Goal: Task Accomplishment & Management: Use online tool/utility

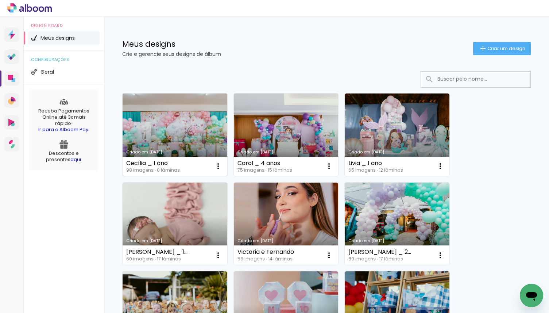
click at [177, 118] on link "Criado em [DATE]" at bounding box center [175, 134] width 105 height 83
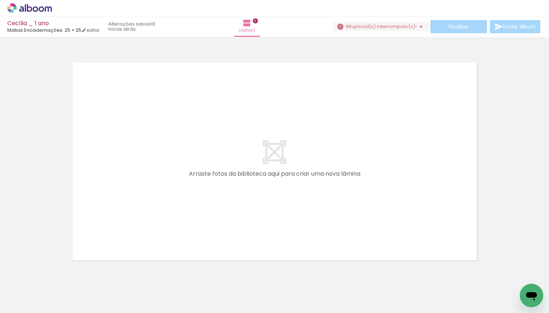
click at [419, 27] on iron-icon at bounding box center [421, 26] width 9 height 9
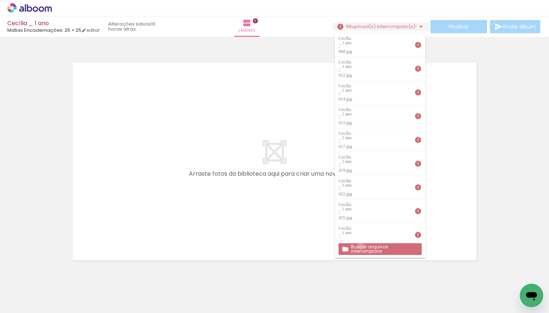
click at [0, 0] on slot "Buscar arquivos interrompidos" at bounding box center [0, 0] width 0 height 0
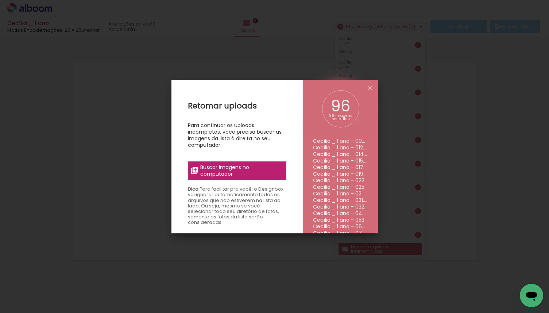
click at [238, 165] on span "Buscar imagens no computador" at bounding box center [240, 170] width 81 height 13
click at [0, 0] on input "file" at bounding box center [0, 0] width 0 height 0
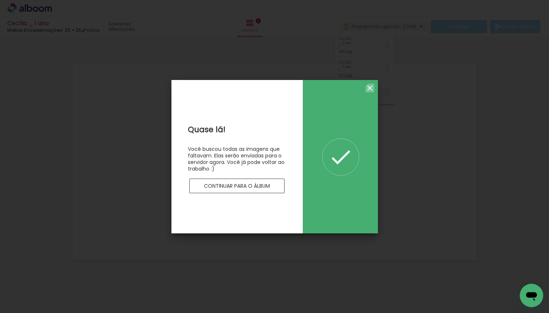
click at [372, 89] on iron-icon at bounding box center [370, 88] width 9 height 9
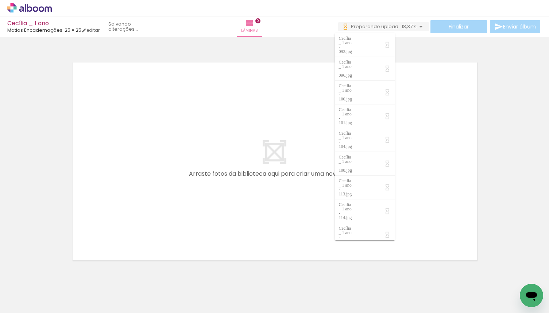
click at [435, 48] on div at bounding box center [274, 151] width 549 height 225
click at [208, 173] on quentale-layouter at bounding box center [274, 161] width 413 height 207
click at [235, 52] on div at bounding box center [274, 151] width 549 height 225
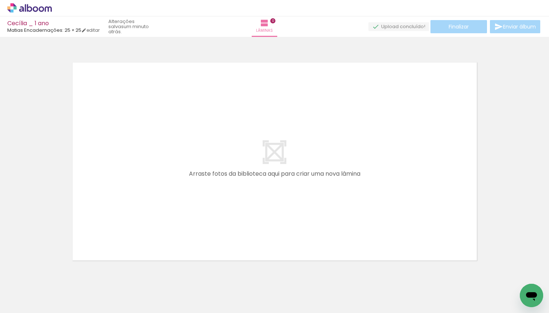
click at [278, 37] on div "Lâminas 0" at bounding box center [265, 26] width 26 height 20
click at [331, 45] on div at bounding box center [274, 151] width 549 height 225
